Goal: Use online tool/utility: Utilize a website feature to perform a specific function

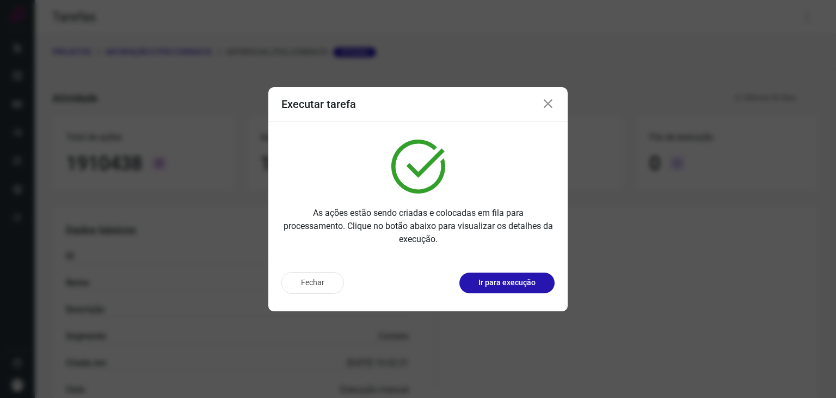
click at [529, 290] on button "Ir para execução" at bounding box center [507, 282] width 95 height 21
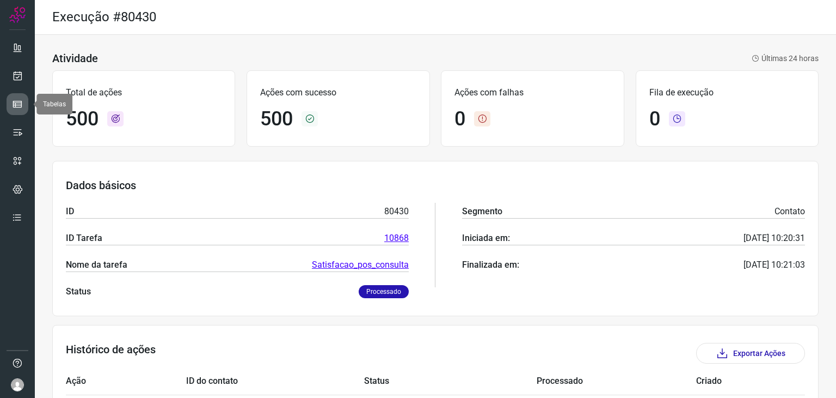
click at [22, 103] on icon at bounding box center [17, 104] width 11 height 11
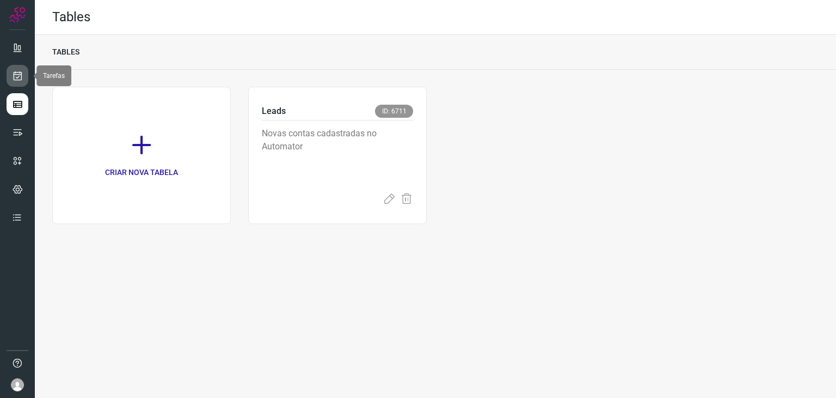
click at [13, 77] on icon at bounding box center [17, 75] width 11 height 11
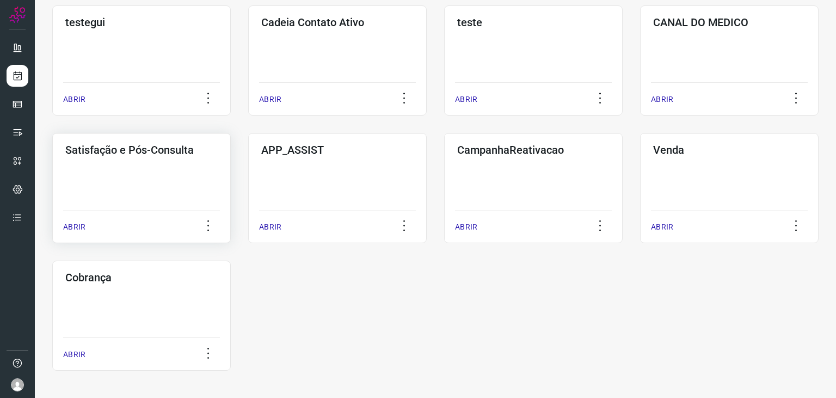
click at [248, 170] on div "Satisfação e Pós-Consulta ABRIR" at bounding box center [337, 188] width 179 height 110
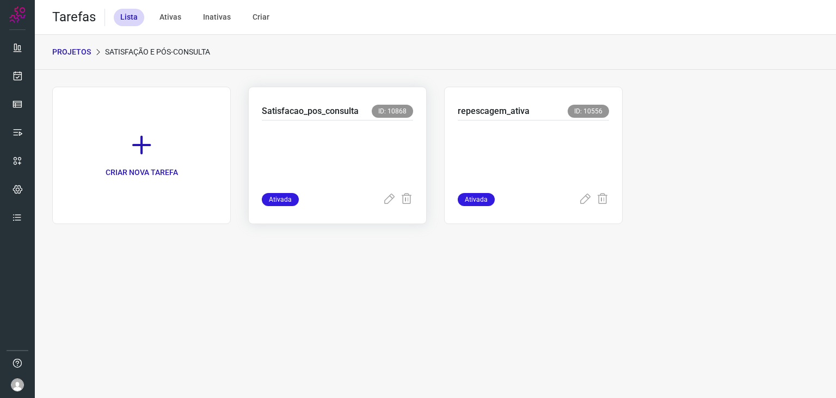
click at [363, 166] on p at bounding box center [337, 154] width 151 height 54
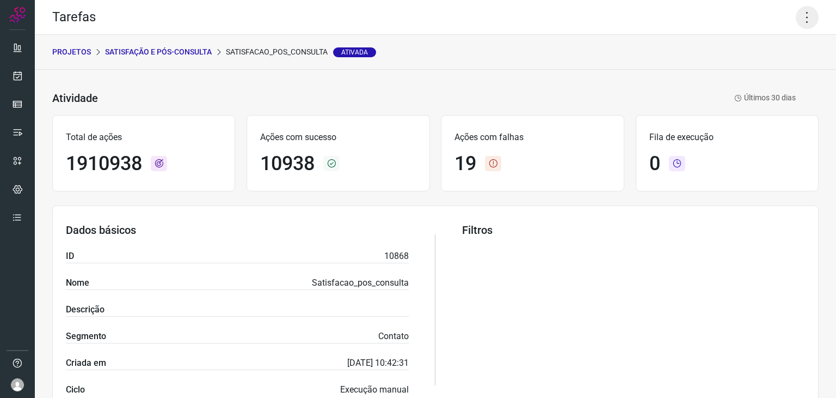
click at [796, 16] on icon at bounding box center [807, 17] width 23 height 23
click at [741, 64] on li "Executar" at bounding box center [760, 71] width 99 height 17
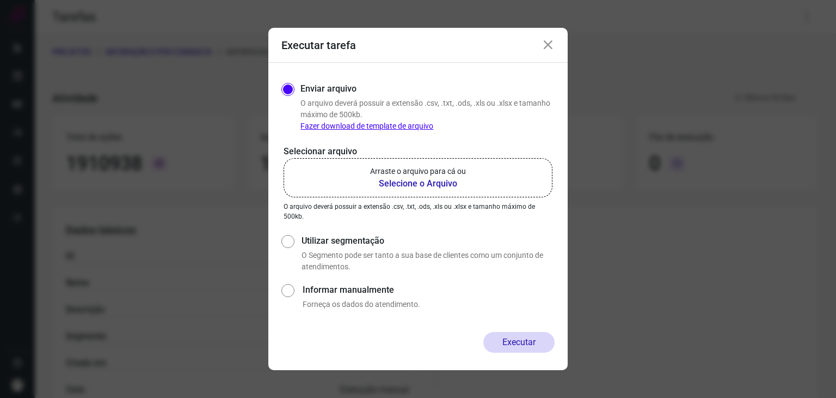
click at [412, 166] on p "Arraste o arquivo para cá ou" at bounding box center [418, 171] width 96 height 11
click at [0, 0] on input "Arraste o arquivo para cá ou Selecione o Arquivo" at bounding box center [0, 0] width 0 height 0
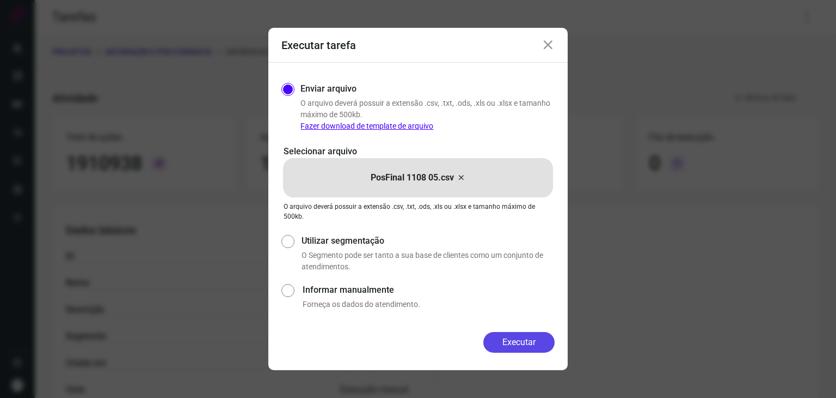
drag, startPoint x: 524, startPoint y: 353, endPoint x: 521, endPoint y: 345, distance: 8.6
click at [521, 345] on div "Executar" at bounding box center [418, 351] width 300 height 38
click at [521, 345] on button "Executar" at bounding box center [519, 342] width 71 height 21
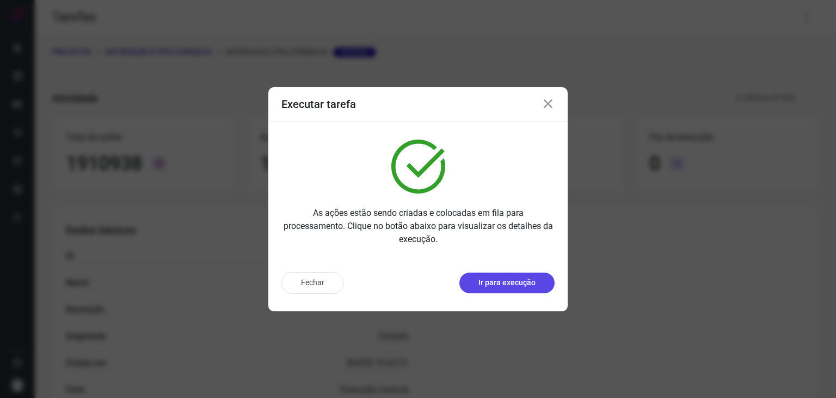
click at [525, 279] on p "Ir para execução" at bounding box center [507, 282] width 57 height 11
